Goal: Transaction & Acquisition: Purchase product/service

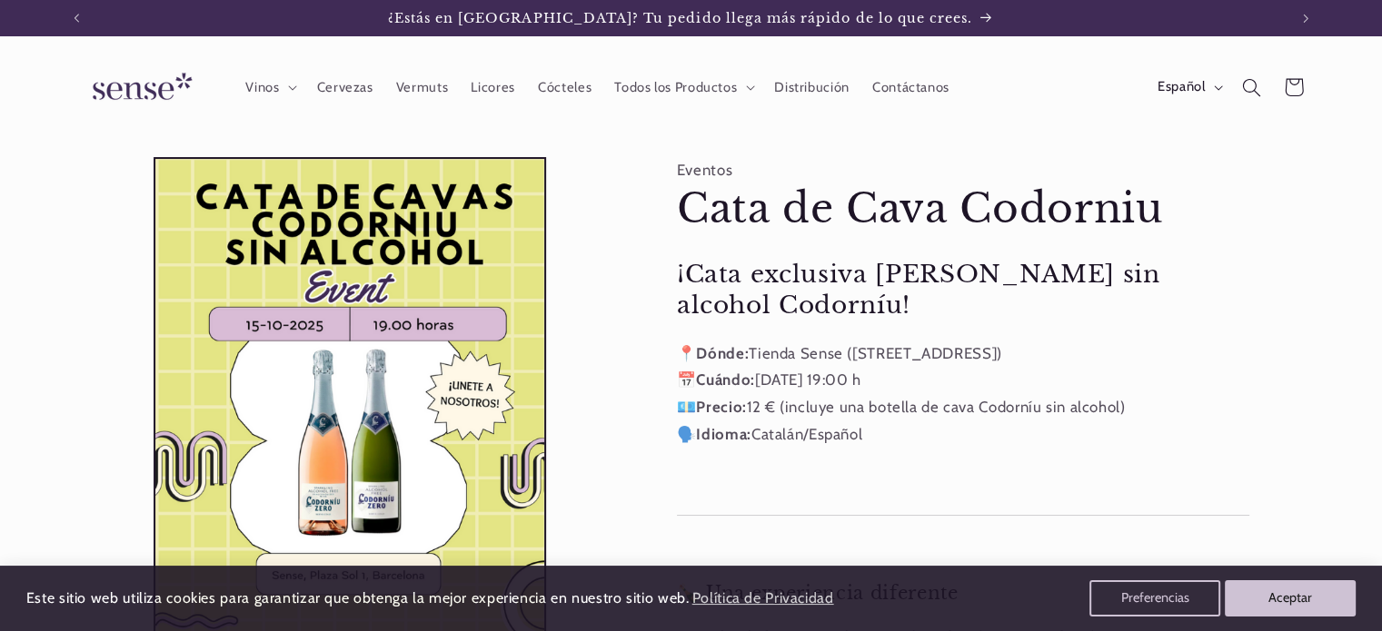
click at [879, 447] on p "📍 Dónde: Tienda Sense ([STREET_ADDRESS]) 📅 Cuándo: [DATE] 19:00 h 💶 Precio: 12 …" at bounding box center [963, 394] width 572 height 107
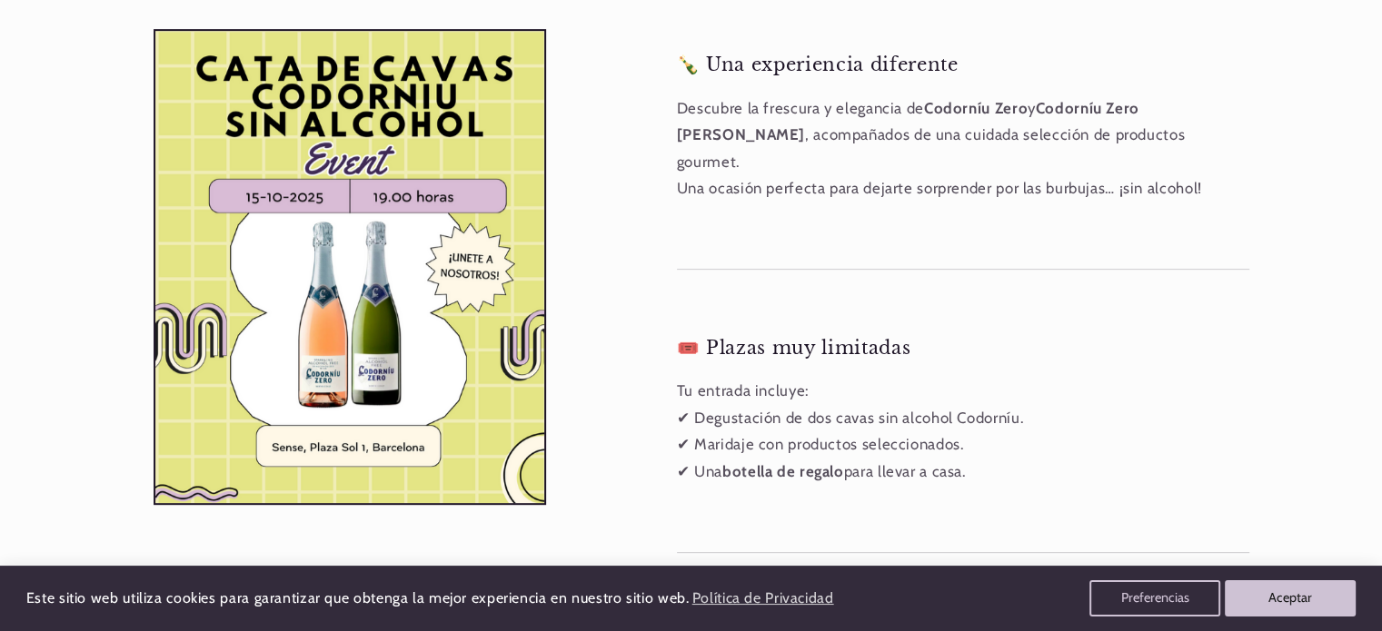
scroll to position [0, 1210]
click at [1175, 603] on button "Preferencias" at bounding box center [1154, 599] width 139 height 38
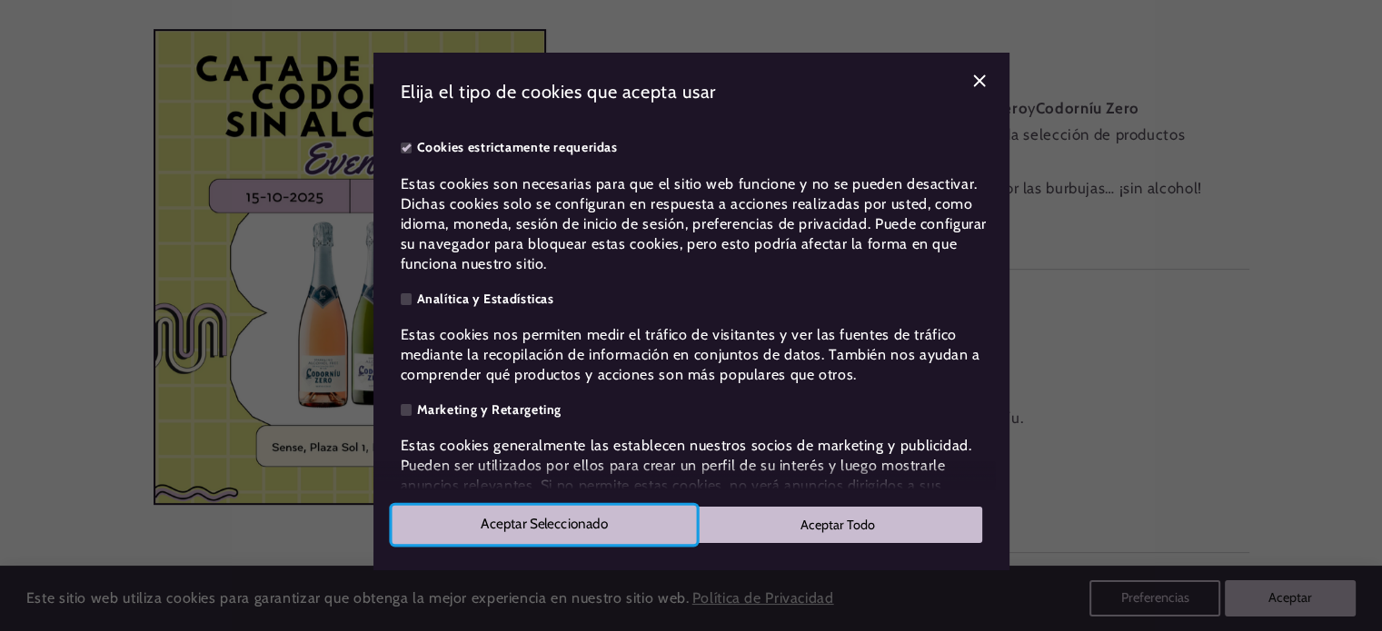
click at [569, 523] on button "Aceptar Seleccionado" at bounding box center [544, 525] width 304 height 38
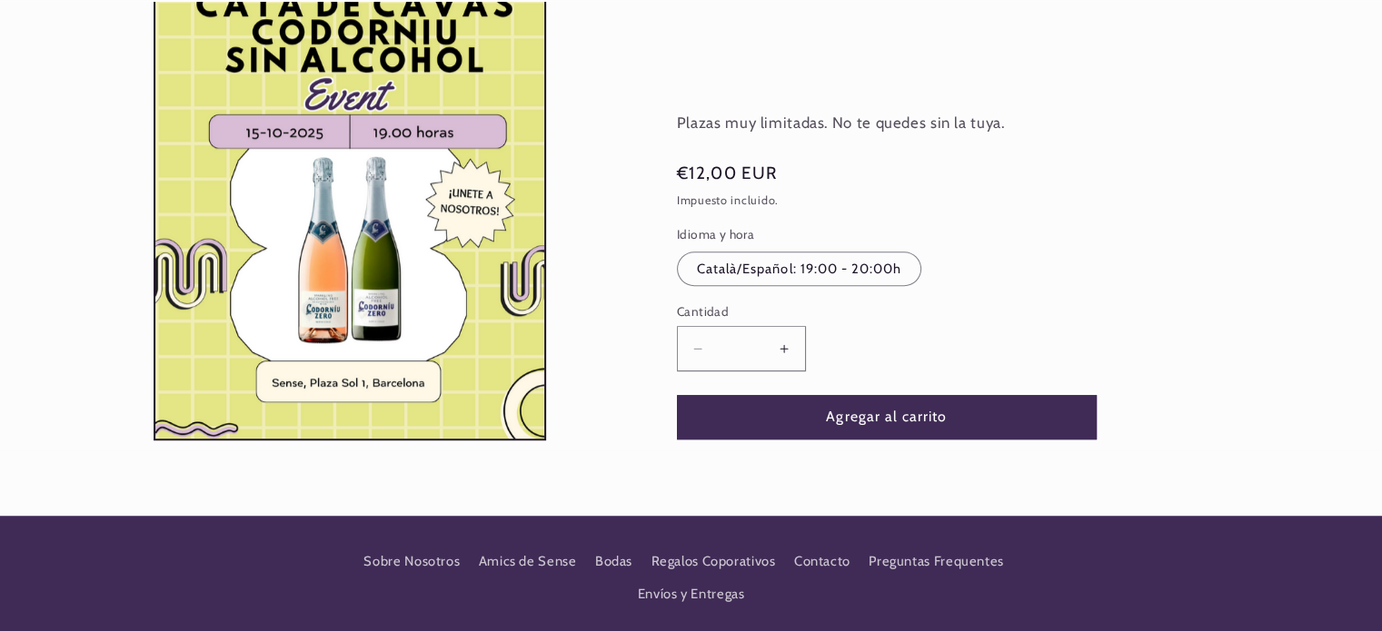
scroll to position [0, 0]
click at [910, 395] on button "Agregar al carrito" at bounding box center [887, 417] width 420 height 45
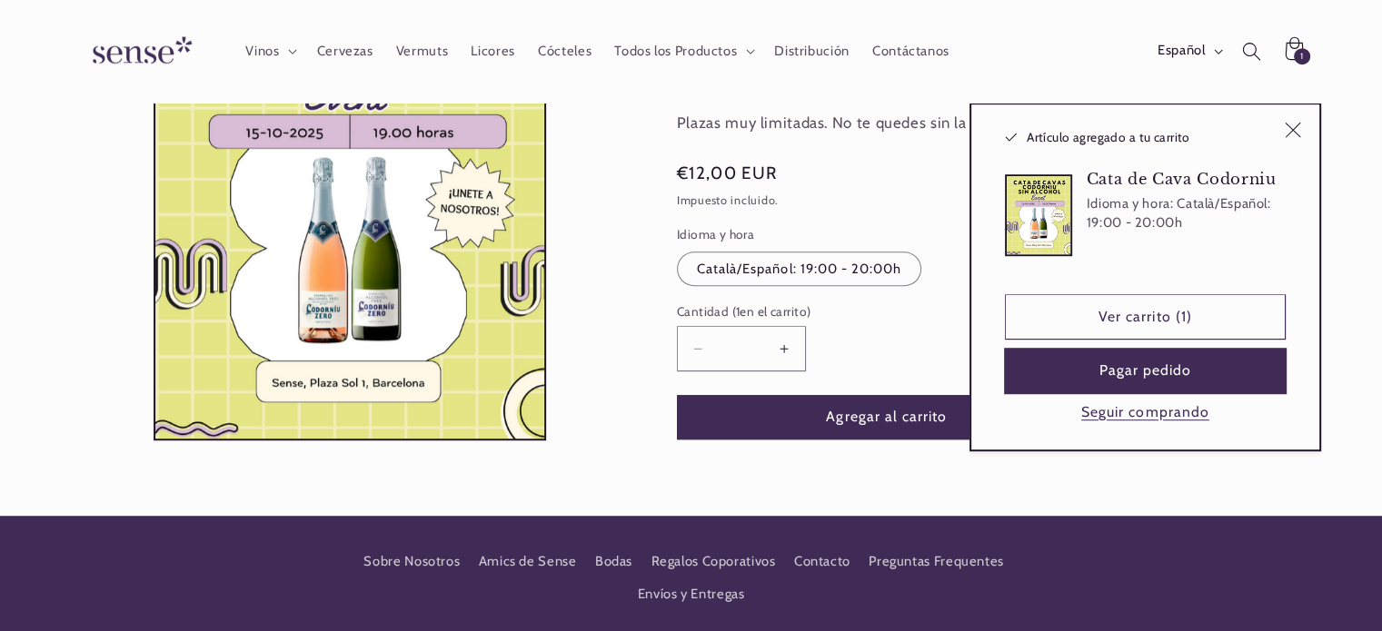
click at [1205, 365] on button "Pagar pedido" at bounding box center [1145, 371] width 281 height 45
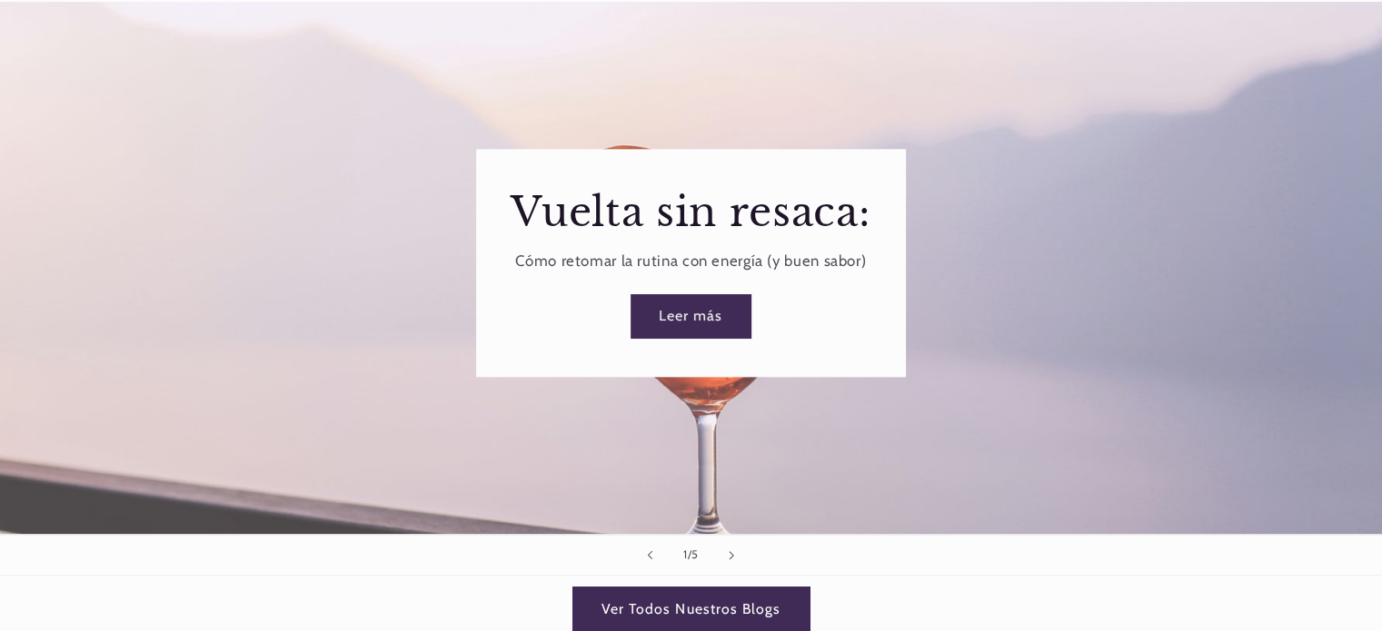
scroll to position [2761, 0]
